Goal: Information Seeking & Learning: Check status

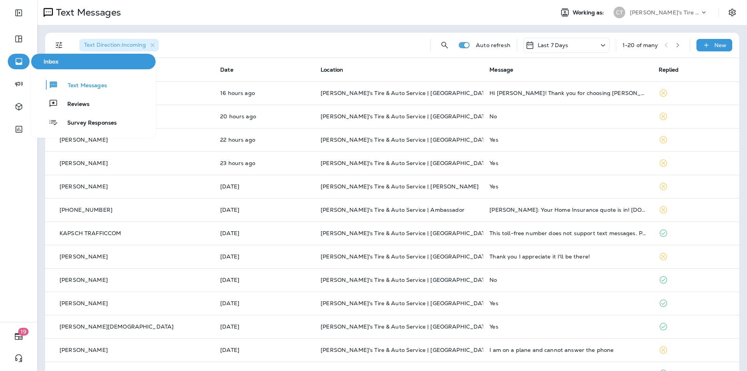
click at [22, 60] on icon "button" at bounding box center [19, 61] width 10 height 9
click at [86, 121] on span "Survey Responses" at bounding box center [87, 122] width 59 height 7
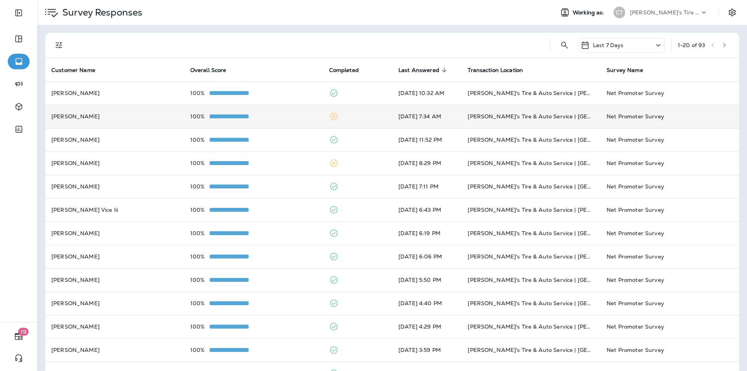
click at [279, 112] on td "100%" at bounding box center [253, 116] width 139 height 23
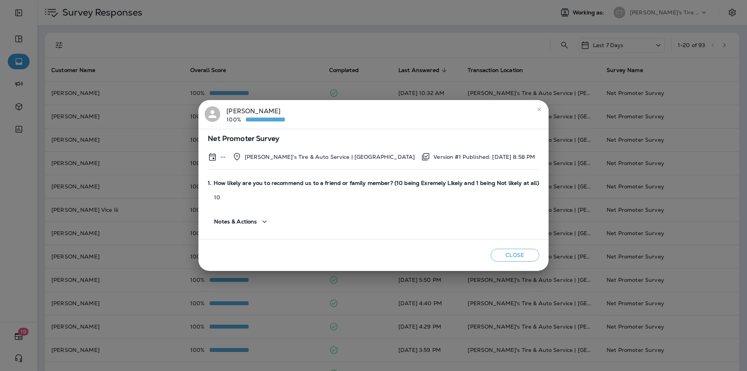
click at [537, 109] on icon "close" at bounding box center [539, 109] width 4 height 4
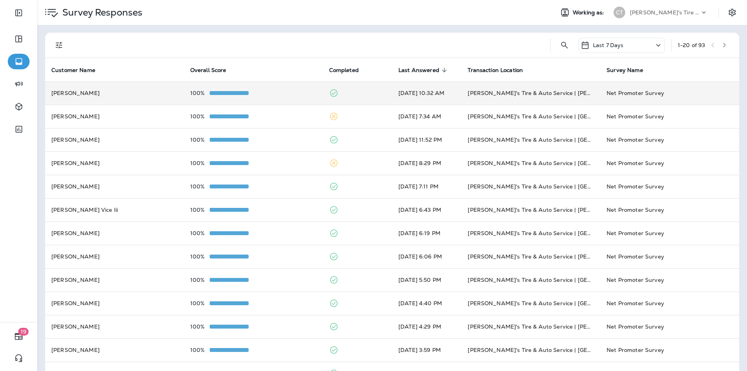
click at [271, 91] on div "100%" at bounding box center [253, 93] width 126 height 6
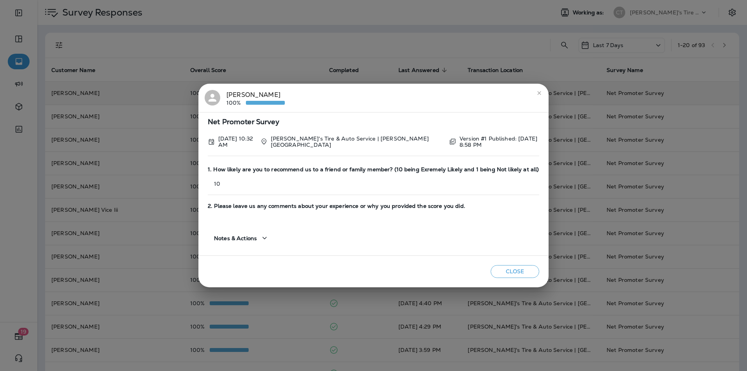
click at [536, 91] on icon "close" at bounding box center [539, 93] width 6 height 6
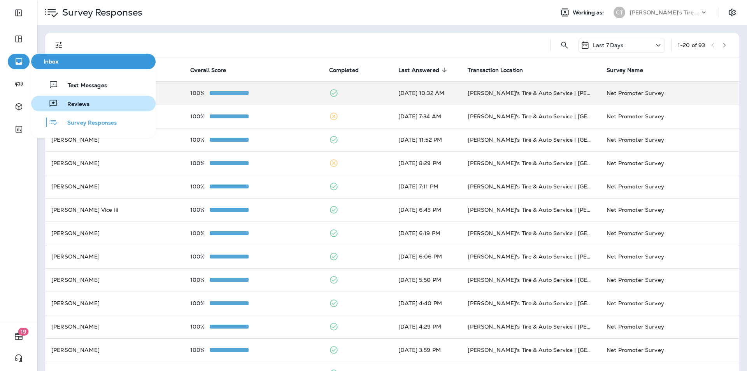
click at [74, 102] on span "Reviews" at bounding box center [74, 104] width 32 height 7
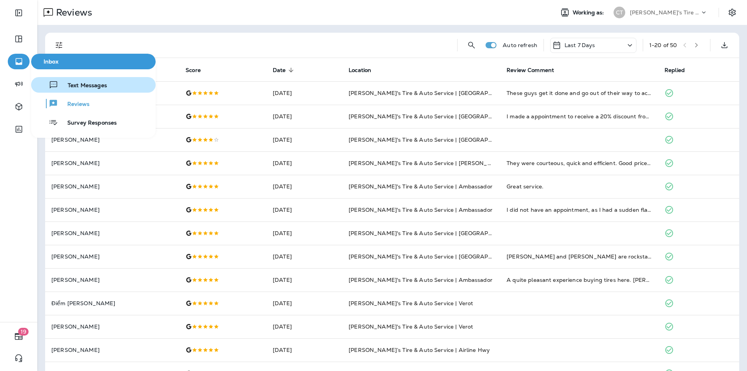
click at [109, 85] on button "Text Messages" at bounding box center [93, 85] width 124 height 16
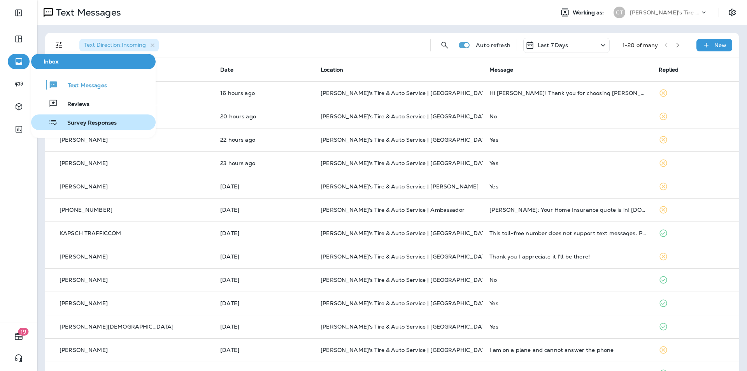
click at [91, 123] on span "Survey Responses" at bounding box center [87, 122] width 59 height 7
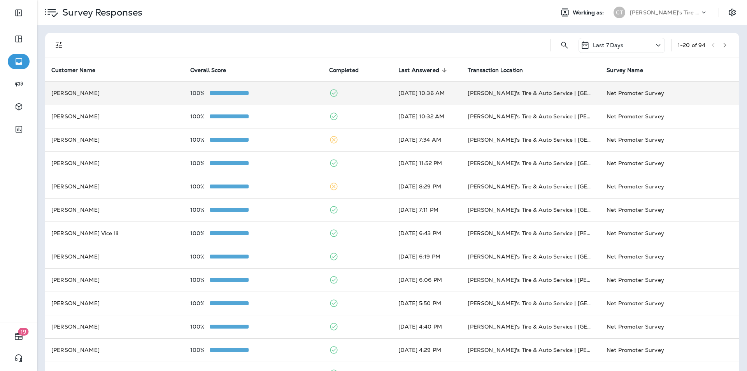
click at [280, 90] on div "100%" at bounding box center [253, 93] width 126 height 6
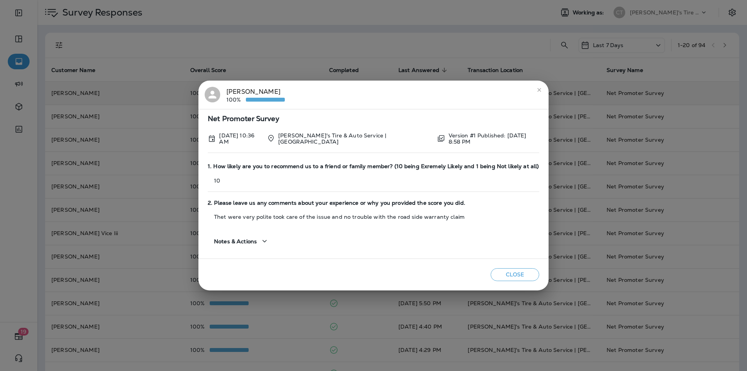
click at [539, 90] on icon "close" at bounding box center [539, 90] width 4 height 4
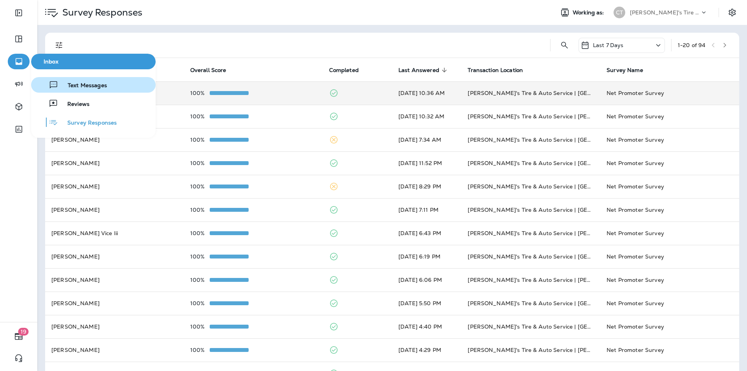
click at [80, 87] on span "Text Messages" at bounding box center [82, 85] width 49 height 7
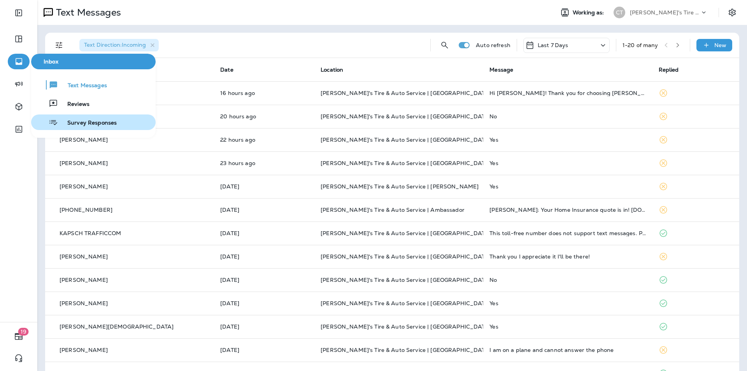
click at [88, 120] on span "Survey Responses" at bounding box center [87, 122] width 59 height 7
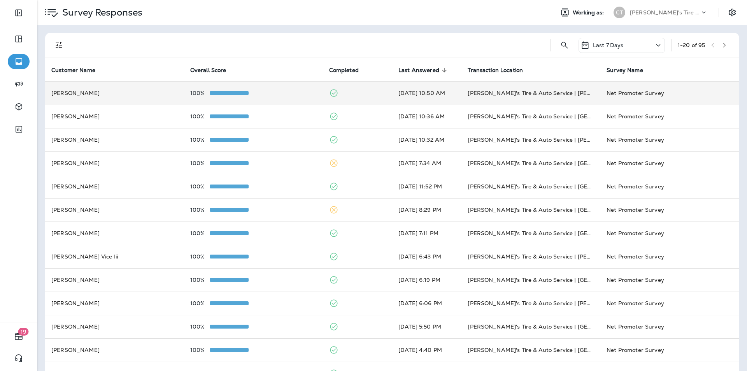
click at [281, 90] on div "100%" at bounding box center [253, 93] width 126 height 6
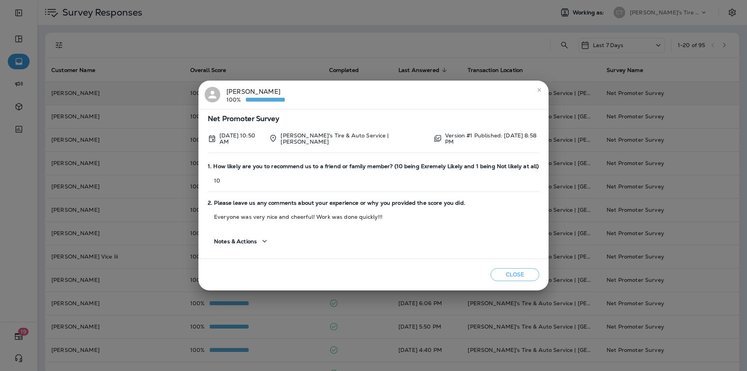
click at [536, 89] on icon "close" at bounding box center [539, 90] width 6 height 6
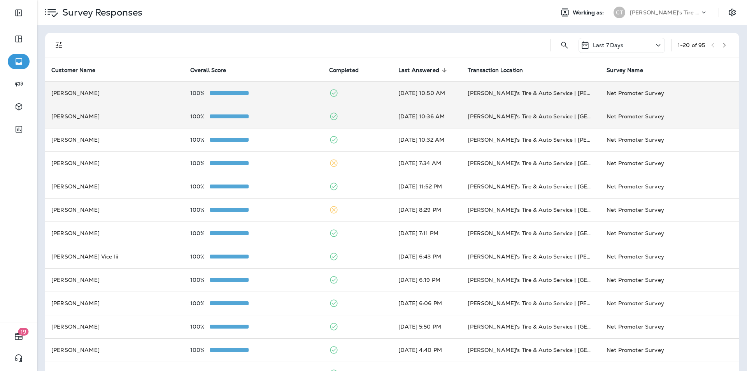
click at [278, 114] on div "100%" at bounding box center [253, 116] width 126 height 6
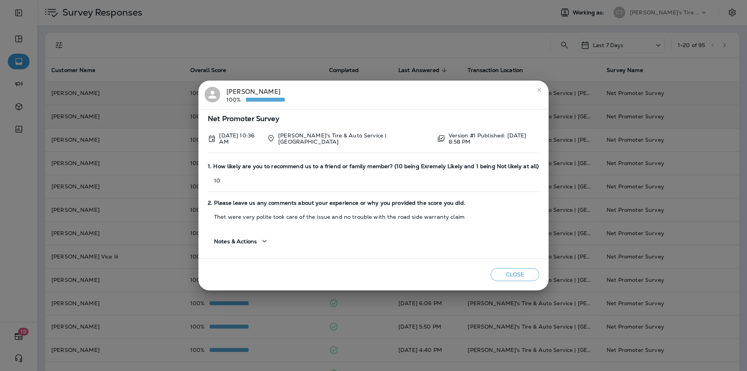
drag, startPoint x: 119, startPoint y: 42, endPoint x: 246, endPoint y: 60, distance: 127.7
click at [118, 41] on div "[PERSON_NAME] 100% Net Promoter Survey [DATE] 10:36 AM [PERSON_NAME]'s Tire & A…" at bounding box center [373, 185] width 747 height 371
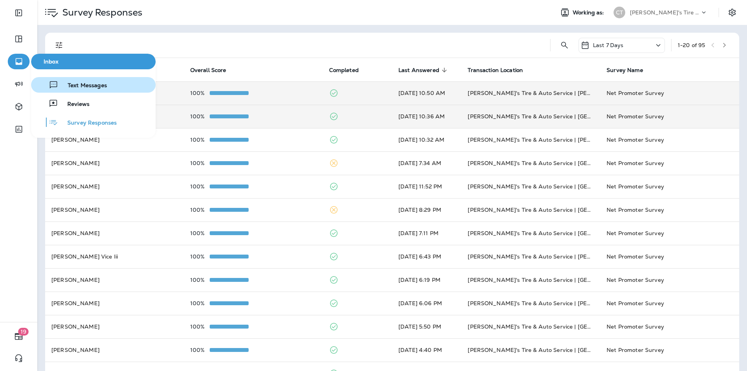
click at [88, 85] on span "Text Messages" at bounding box center [82, 85] width 49 height 7
